Goal: Task Accomplishment & Management: Use online tool/utility

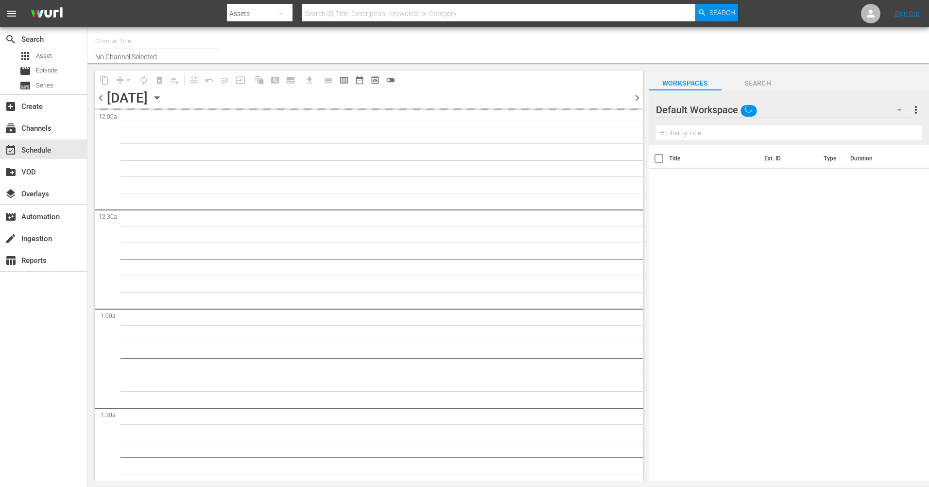
type input "The Film Detective (1847)"
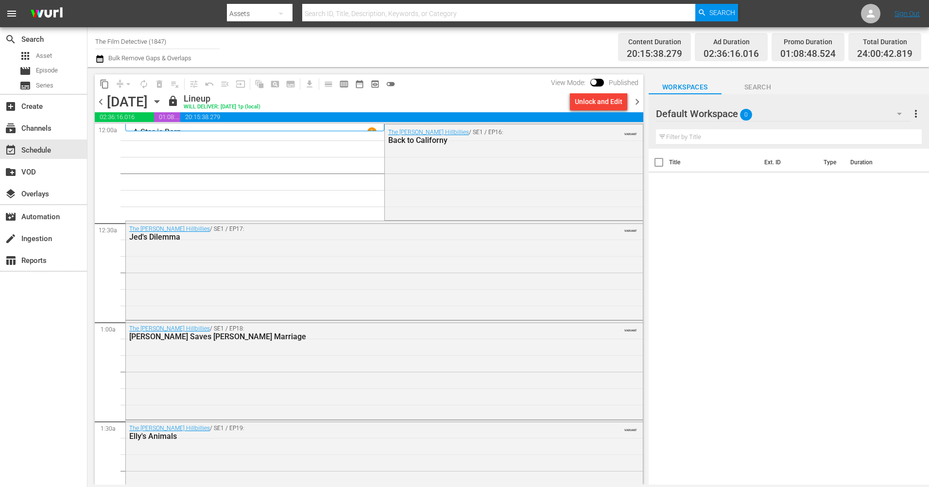
click at [635, 103] on span "chevron_right" at bounding box center [637, 102] width 12 height 12
